Goal: Information Seeking & Learning: Find specific fact

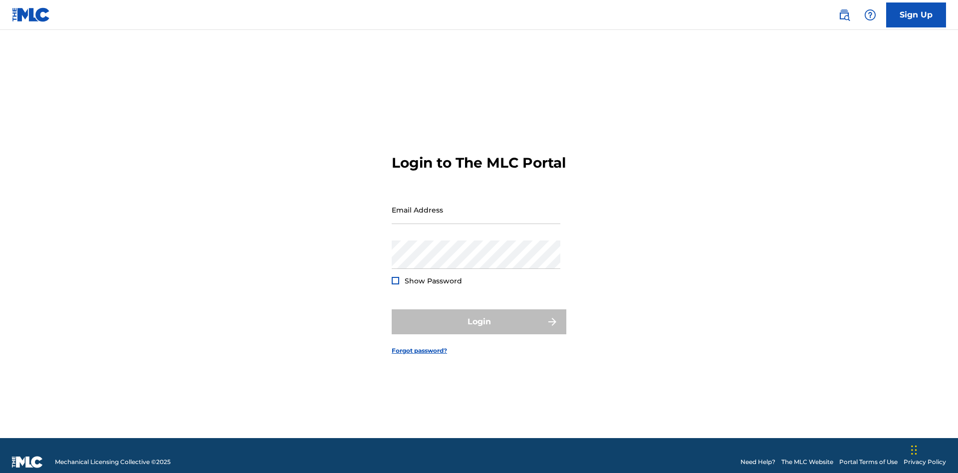
scroll to position [13, 0]
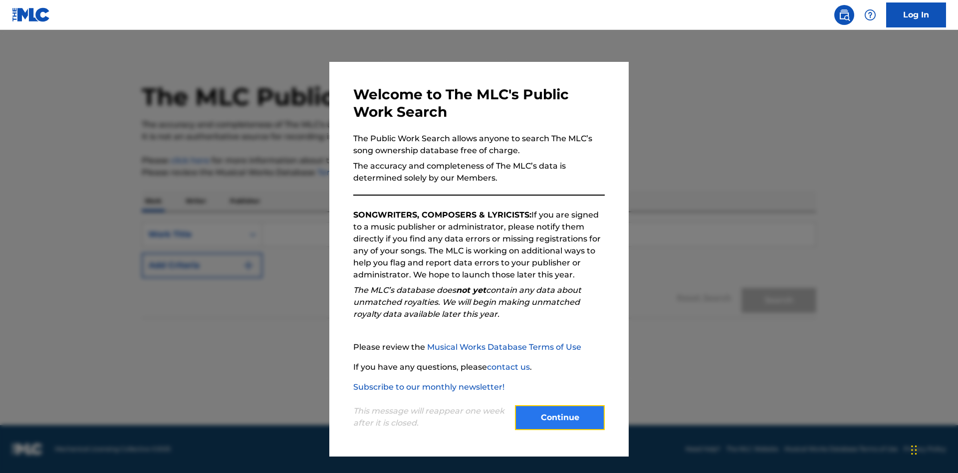
click at [560, 418] on button "Continue" at bounding box center [560, 417] width 90 height 25
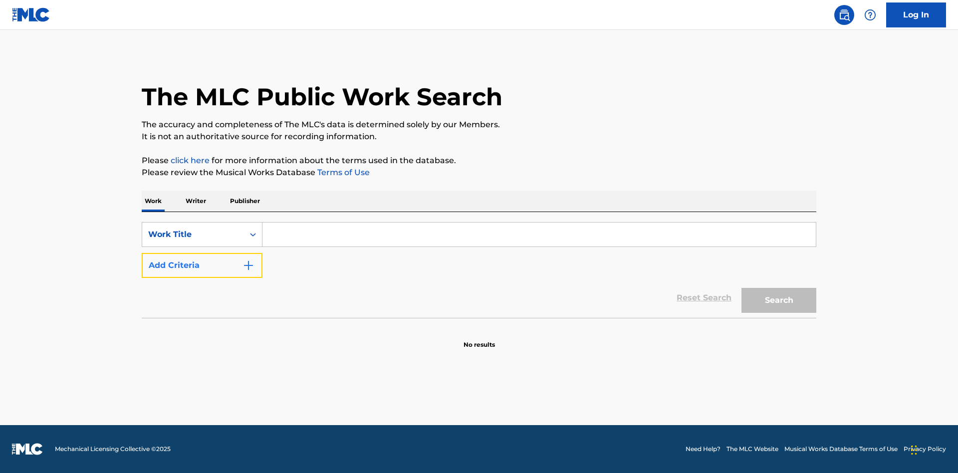
click at [202, 266] on button "Add Criteria" at bounding box center [202, 265] width 121 height 25
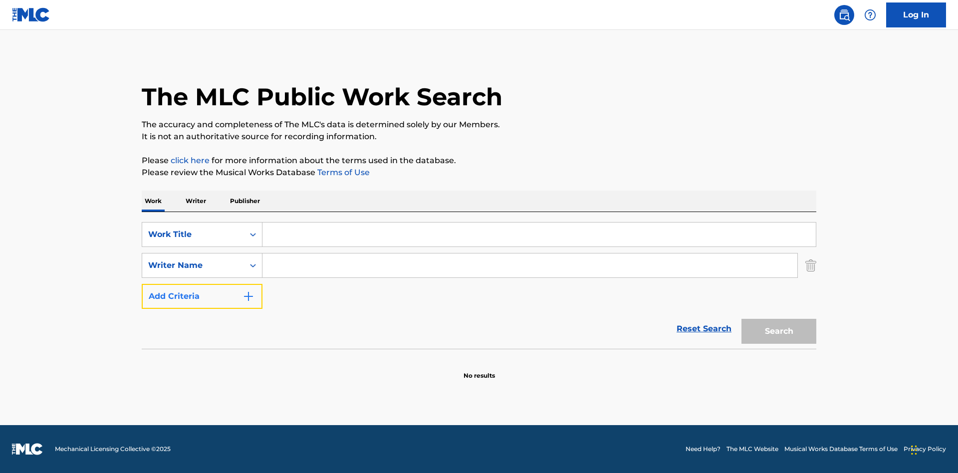
click at [202, 297] on button "Add Criteria" at bounding box center [202, 296] width 121 height 25
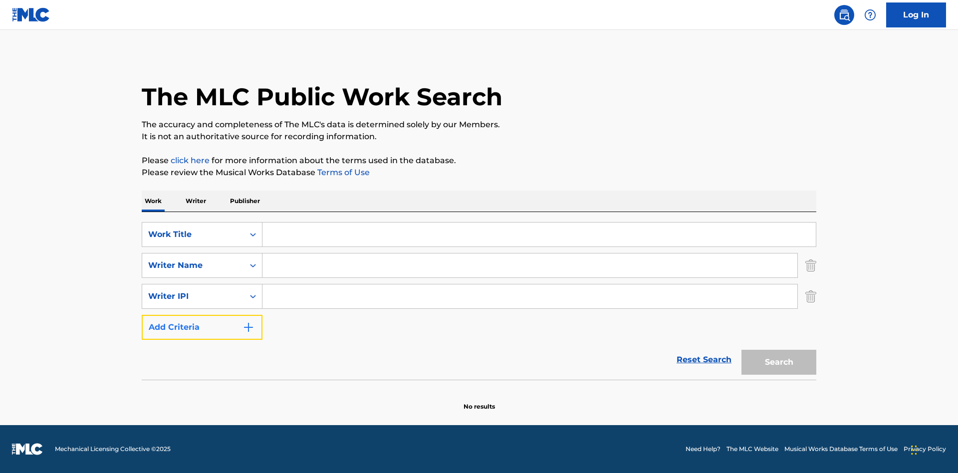
click at [202, 327] on button "Add Criteria" at bounding box center [202, 327] width 121 height 25
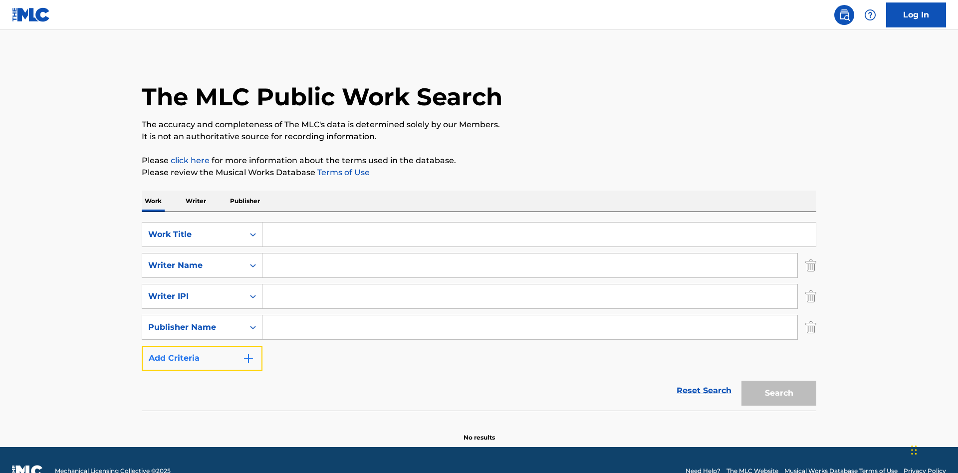
scroll to position [22, 0]
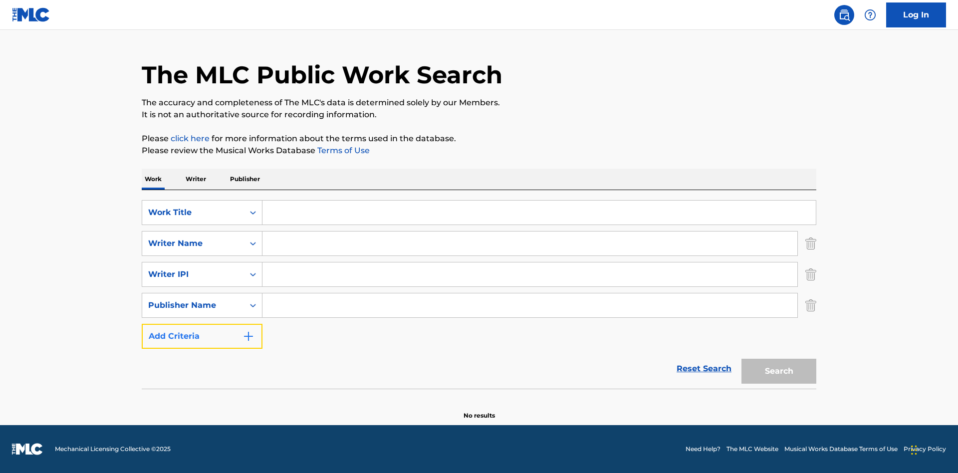
click at [202, 336] on button "Add Criteria" at bounding box center [202, 336] width 121 height 25
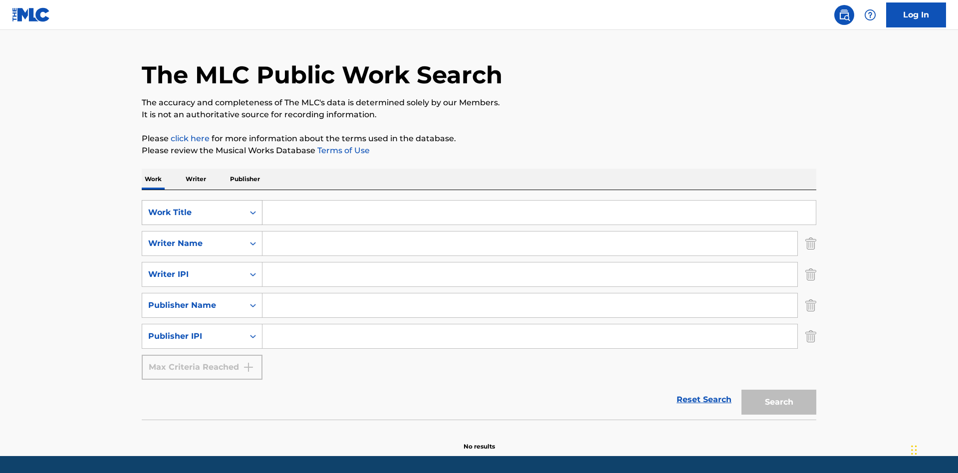
click at [193, 207] on div "Work Title" at bounding box center [193, 213] width 90 height 12
click at [202, 225] on div "ISWC" at bounding box center [202, 237] width 120 height 25
click at [193, 238] on div "Writer Name" at bounding box center [193, 244] width 90 height 12
click at [202, 256] on div "MLC Publisher Number" at bounding box center [202, 268] width 120 height 25
click at [193, 269] on div "Writer IPI" at bounding box center [193, 275] width 90 height 12
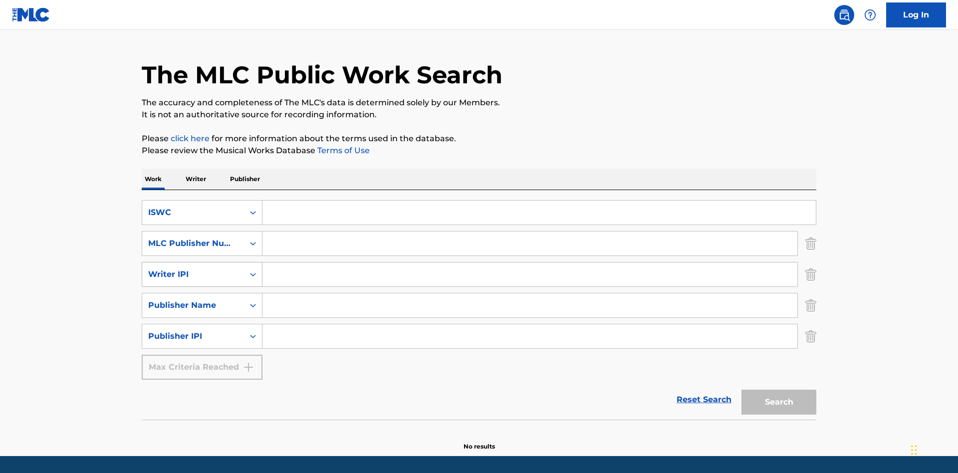
scroll to position [53, 0]
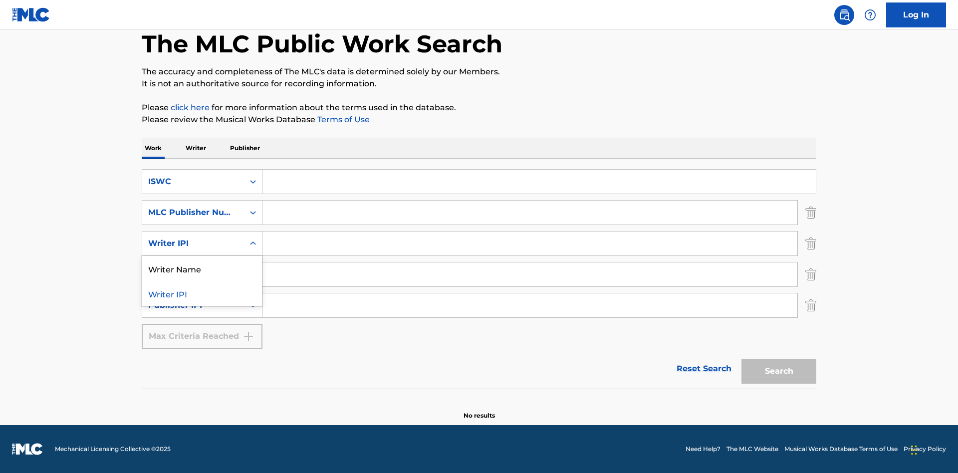
click at [202, 269] on div "Writer Name" at bounding box center [202, 268] width 120 height 25
click at [193, 275] on div "Publisher Name" at bounding box center [193, 275] width 90 height 12
click at [202, 300] on div "Writer IPI" at bounding box center [202, 299] width 120 height 25
click at [193, 306] on div "Publisher IPI" at bounding box center [193, 306] width 90 height 12
click at [202, 330] on div "Publisher Name" at bounding box center [202, 330] width 120 height 25
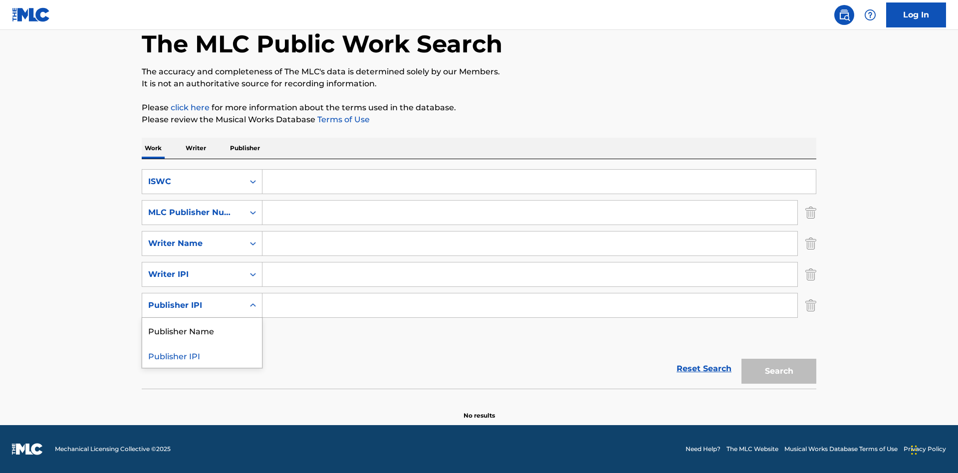
click at [539, 182] on input "Search Form" at bounding box center [540, 182] width 554 height 24
type input "T-917.105.8"
click at [530, 213] on input "Search Form" at bounding box center [530, 213] width 535 height 24
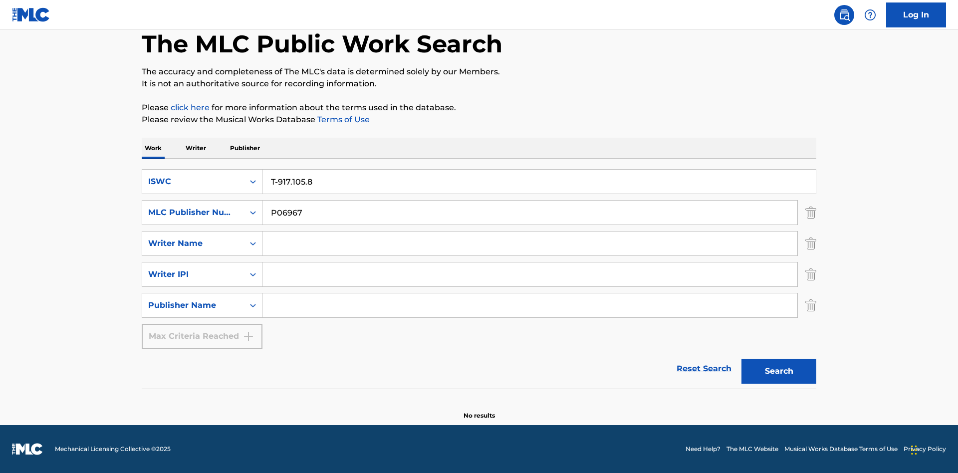
type input "P06967"
click at [530, 244] on input "Search Form" at bounding box center [530, 244] width 535 height 24
type input "DRAACO DALLAS AVENTURA"
click at [530, 275] on input "Search Form" at bounding box center [530, 275] width 535 height 24
type input "00766422818"
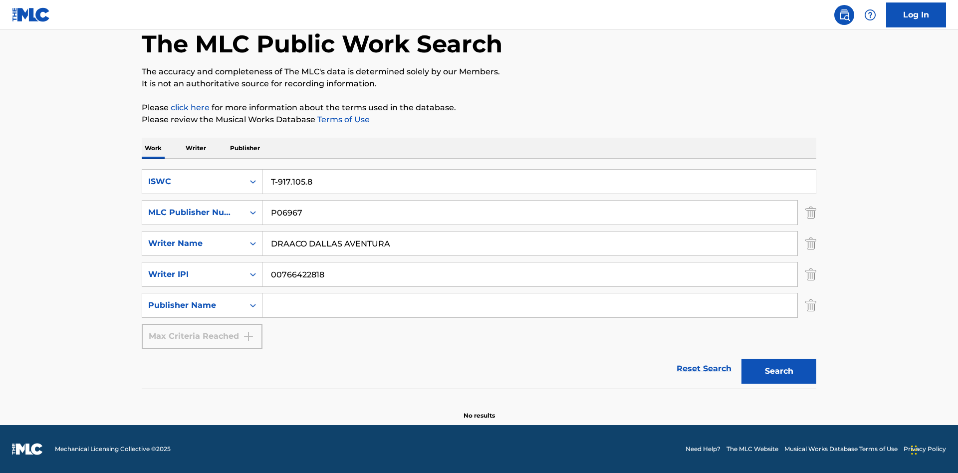
click at [530, 306] on input "Search Form" at bounding box center [530, 306] width 535 height 24
type input "DRAACO AVENTURA PUB DESIGNEE"
click at [779, 371] on button "Search" at bounding box center [779, 371] width 75 height 25
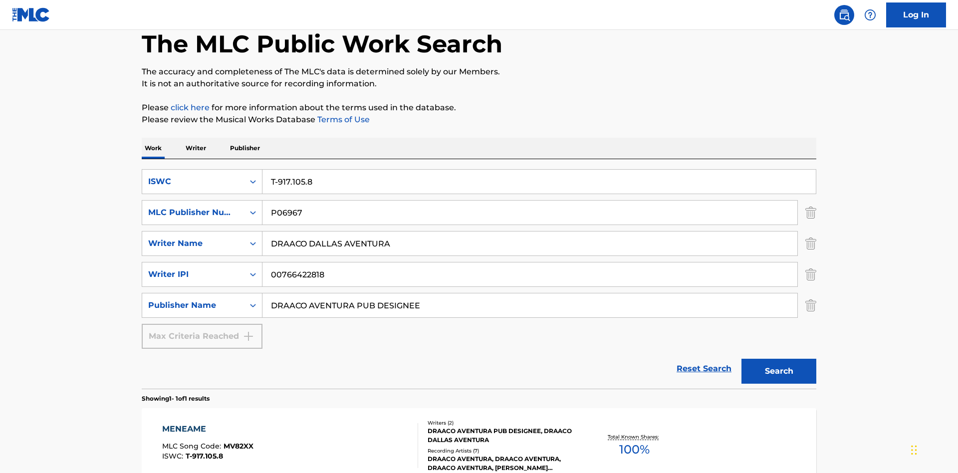
click at [207, 423] on div "MENEAME" at bounding box center [207, 429] width 91 height 12
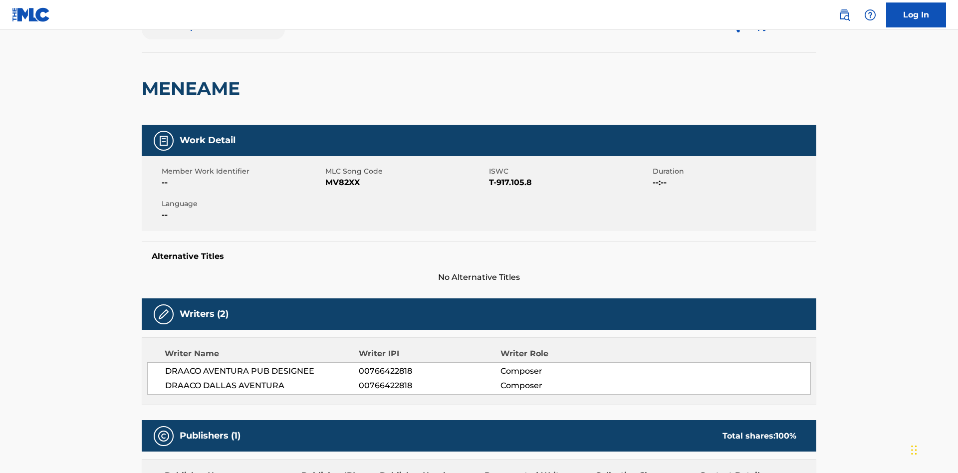
click at [212, 39] on button "< Back to public search results" at bounding box center [213, 26] width 143 height 25
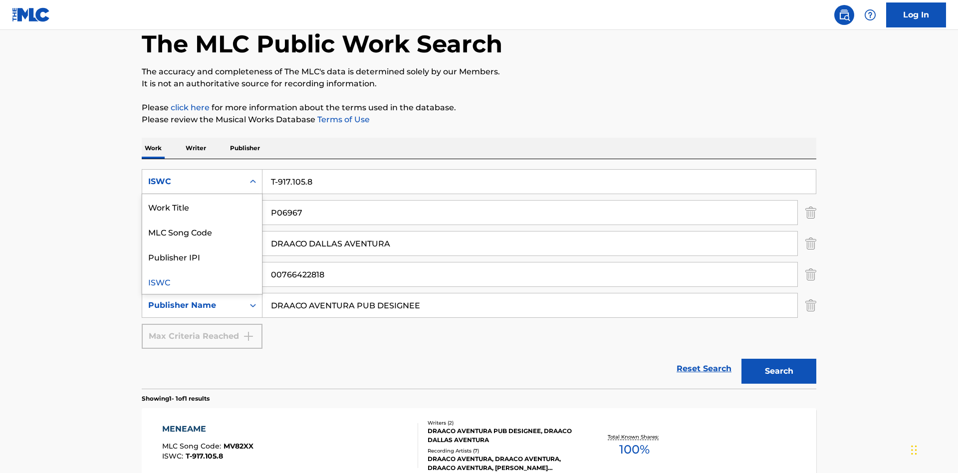
click at [202, 219] on div "MLC Song Code" at bounding box center [202, 231] width 120 height 25
click at [193, 207] on div "MLC Publisher Number" at bounding box center [193, 213] width 90 height 12
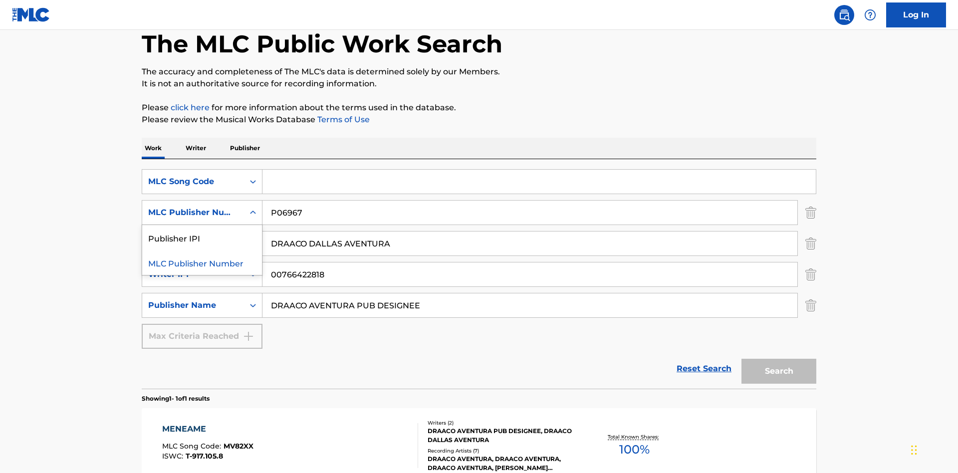
click at [202, 225] on div "Publisher IPI" at bounding box center [202, 237] width 120 height 25
click at [539, 170] on input "Search Form" at bounding box center [540, 182] width 554 height 24
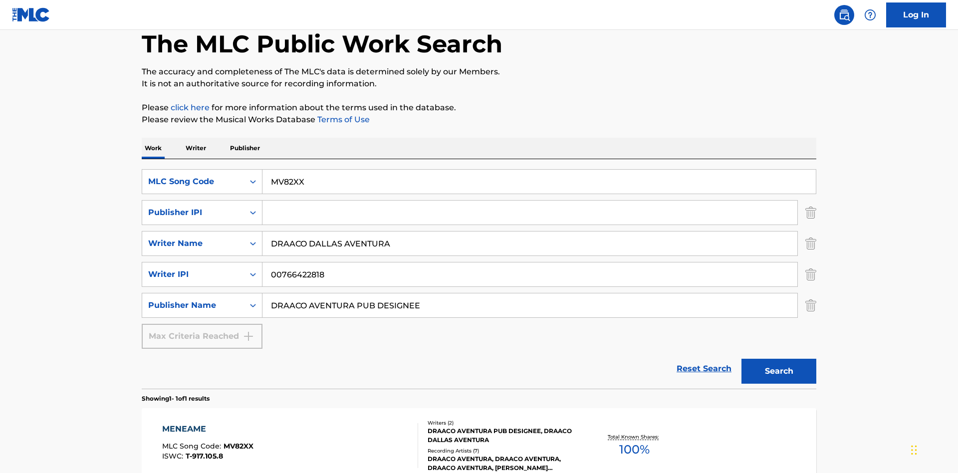
type input "MV82XX"
click at [530, 201] on input "Search Form" at bounding box center [530, 213] width 535 height 24
type input "00766422818"
click at [779, 359] on button "Search" at bounding box center [779, 371] width 75 height 25
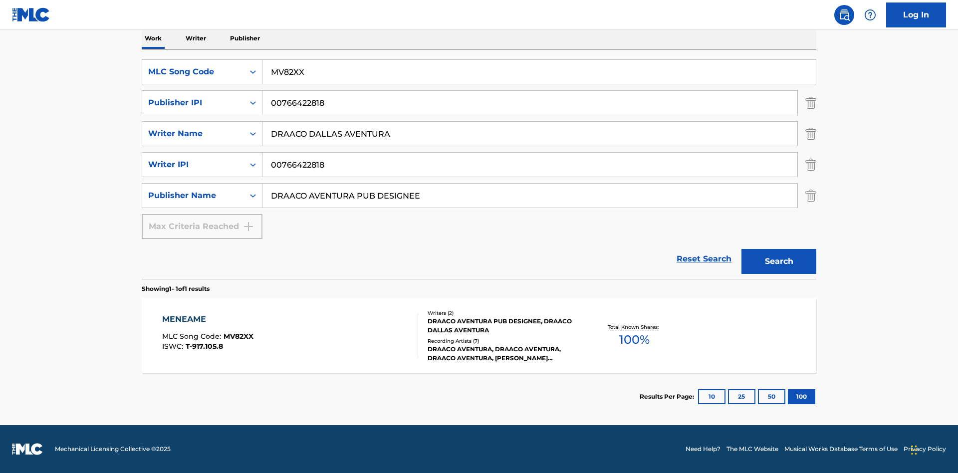
click at [207, 319] on div "MENEAME" at bounding box center [207, 319] width 91 height 12
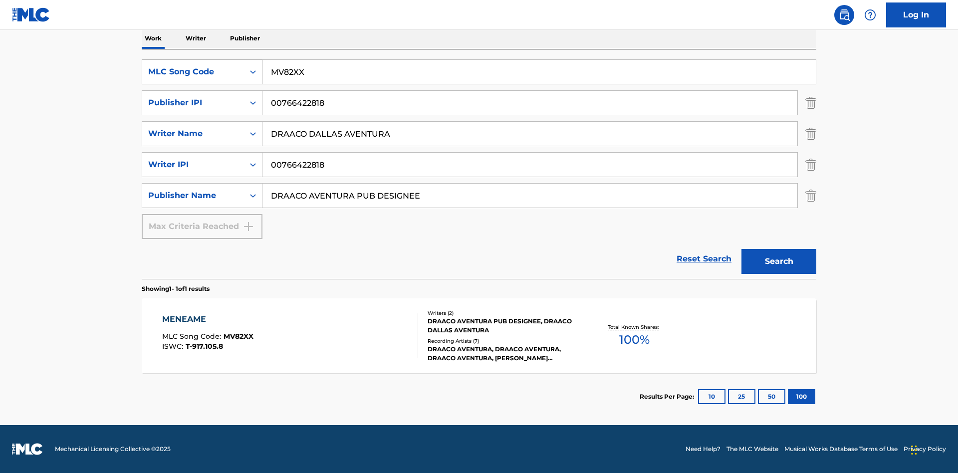
click at [193, 72] on div "MLC Song Code" at bounding box center [193, 72] width 90 height 12
click at [202, 97] on div "Work Title" at bounding box center [202, 96] width 120 height 25
type input "MENEAME"
click at [779, 262] on button "Search" at bounding box center [779, 261] width 75 height 25
